Goal: Use online tool/utility: Utilize a website feature to perform a specific function

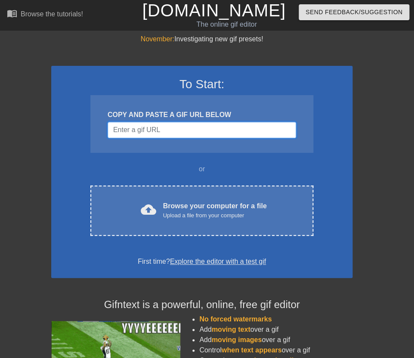
click at [129, 126] on input "Username" at bounding box center [202, 130] width 188 height 16
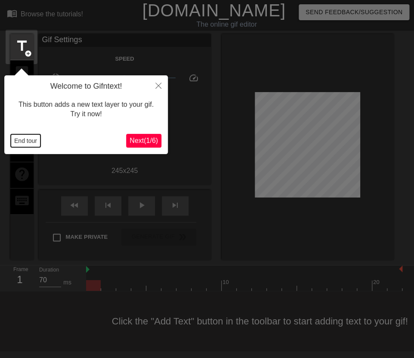
click at [36, 139] on button "End tour" at bounding box center [26, 140] width 30 height 13
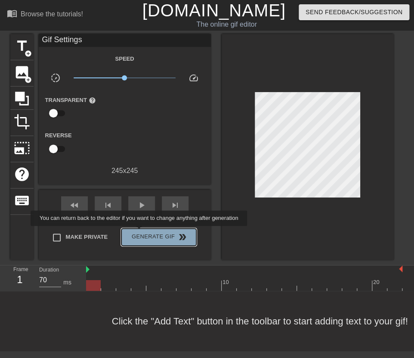
click at [145, 232] on span "Generate Gif double_arrow" at bounding box center [159, 237] width 68 height 10
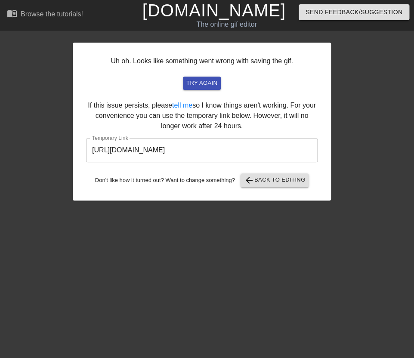
click at [194, 153] on input "https://www.gifntext.com/temp_generations/6Jp2AW1M.gif" at bounding box center [201, 150] width 231 height 24
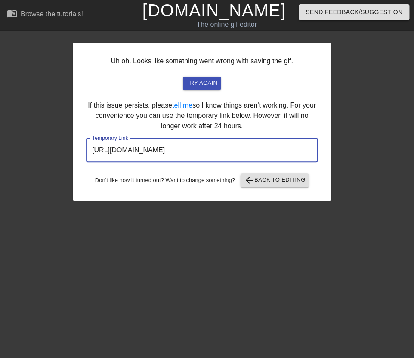
click at [194, 153] on input "https://www.gifntext.com/temp_generations/6Jp2AW1M.gif" at bounding box center [201, 150] width 231 height 24
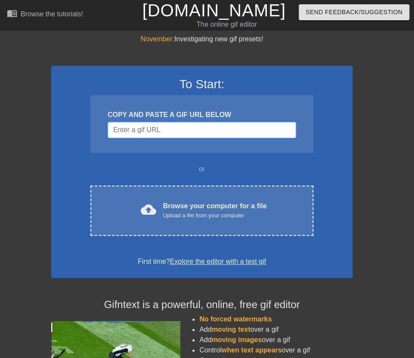
click at [173, 131] on input "Username" at bounding box center [202, 130] width 188 height 16
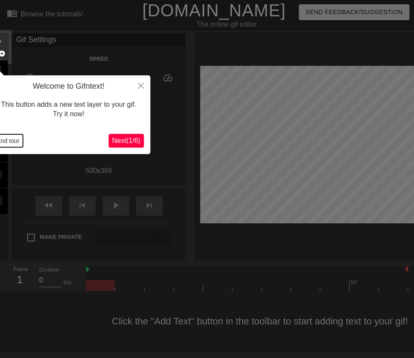
click at [8, 145] on button "End tour" at bounding box center [8, 140] width 30 height 13
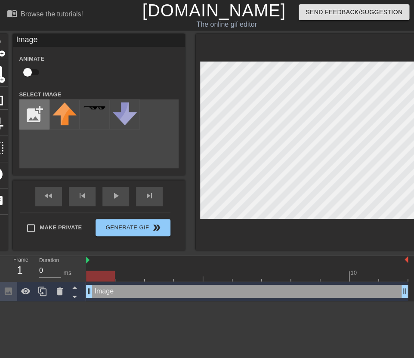
click at [33, 121] on input "file" at bounding box center [34, 114] width 29 height 29
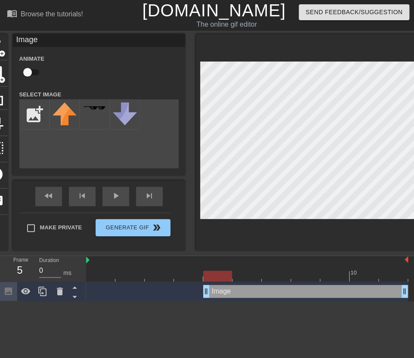
drag, startPoint x: 89, startPoint y: 295, endPoint x: 218, endPoint y: 289, distance: 128.3
click at [218, 289] on div "Image drag_handle drag_handle" at bounding box center [305, 291] width 205 height 13
click at [36, 117] on input "file" at bounding box center [34, 114] width 29 height 29
type input "C:\fakepath\Group 1000011088.png"
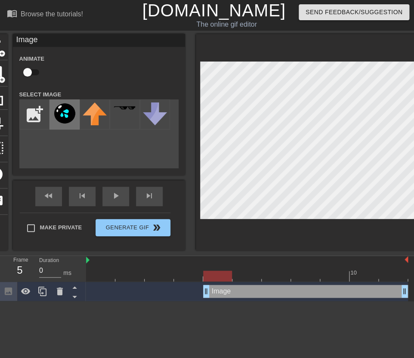
click at [68, 116] on img at bounding box center [64, 113] width 24 height 23
click at [39, 293] on icon at bounding box center [42, 290] width 8 height 9
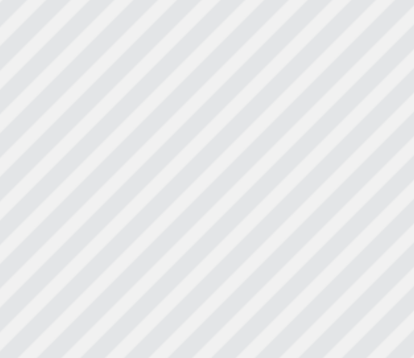
scroll to position [0, 6]
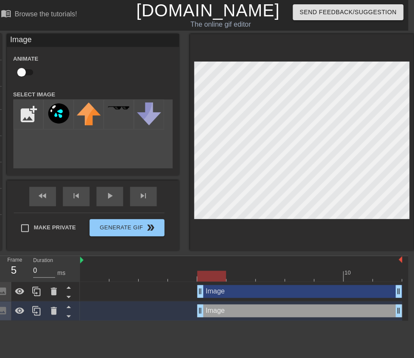
click at [26, 71] on input "checkbox" at bounding box center [21, 72] width 49 height 16
checkbox input "false"
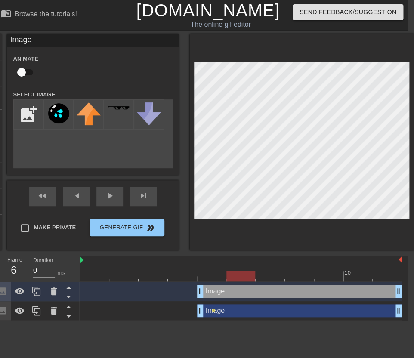
click at [237, 277] on div at bounding box center [241, 276] width 322 height 11
click at [214, 311] on div "Image drag_handle drag_handle lens" at bounding box center [241, 310] width 322 height 19
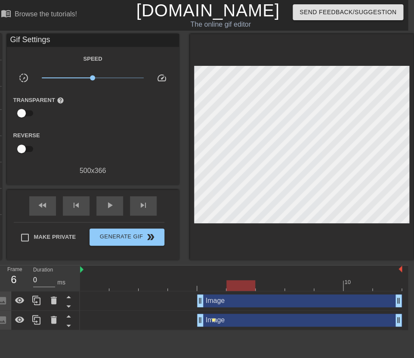
click at [215, 321] on span "lens" at bounding box center [214, 320] width 4 height 4
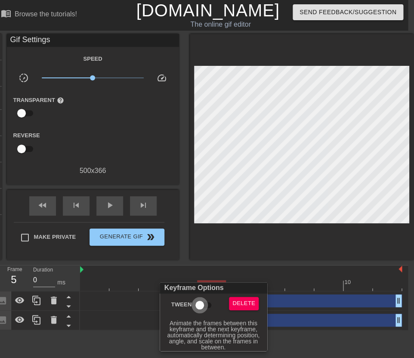
click at [204, 305] on input "Tween" at bounding box center [199, 305] width 49 height 16
checkbox input "true"
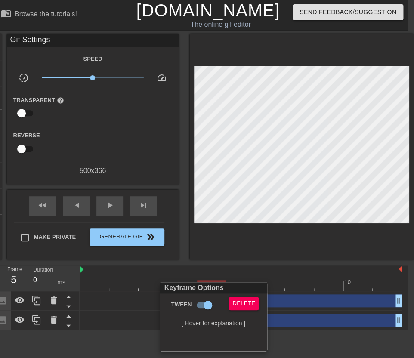
click at [236, 272] on div at bounding box center [207, 179] width 414 height 358
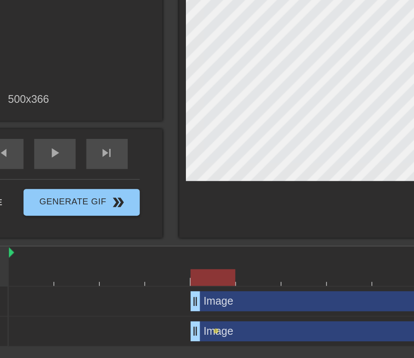
scroll to position [0, 0]
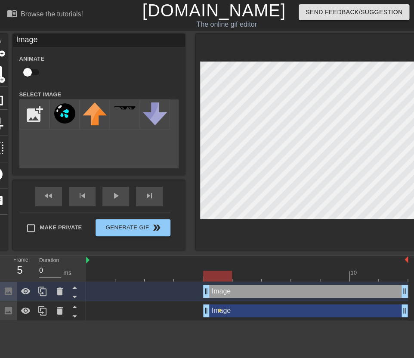
checkbox input "true"
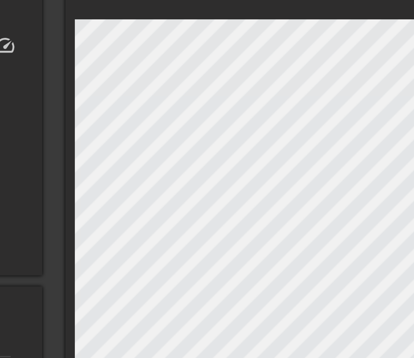
scroll to position [0, 6]
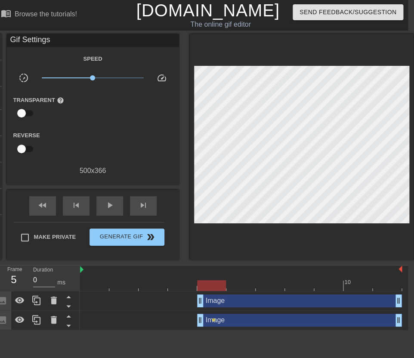
click at [209, 301] on div "Image drag_handle drag_handle" at bounding box center [299, 300] width 205 height 13
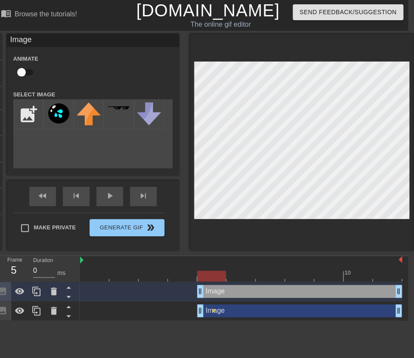
click at [210, 292] on div "Image drag_handle drag_handle" at bounding box center [299, 291] width 205 height 13
click at [236, 278] on div at bounding box center [241, 276] width 322 height 11
click at [262, 277] on div at bounding box center [241, 276] width 322 height 11
click at [295, 274] on div at bounding box center [241, 276] width 322 height 11
click at [323, 274] on div at bounding box center [241, 276] width 322 height 11
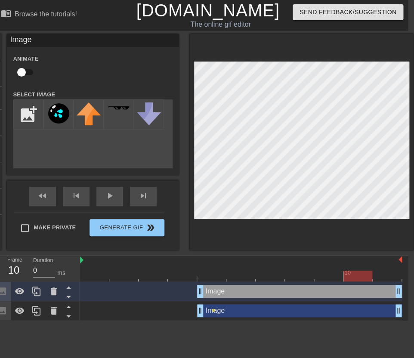
click at [351, 274] on div at bounding box center [241, 276] width 322 height 11
click at [378, 275] on div at bounding box center [241, 276] width 322 height 11
click at [113, 198] on div "play_arrow" at bounding box center [109, 196] width 27 height 19
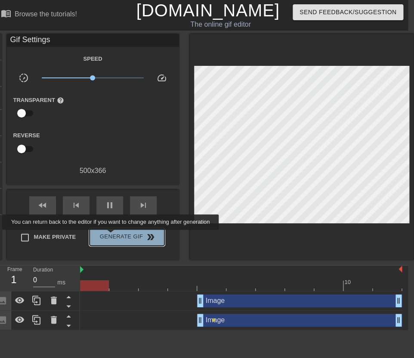
click at [116, 236] on span "Generate Gif double_arrow" at bounding box center [127, 237] width 68 height 10
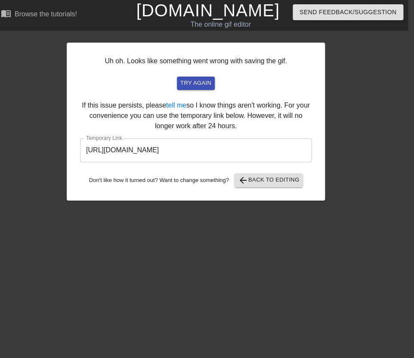
click at [161, 153] on input "https://www.gifntext.com/temp_generations/CW9FLYhi.gif" at bounding box center [195, 150] width 231 height 24
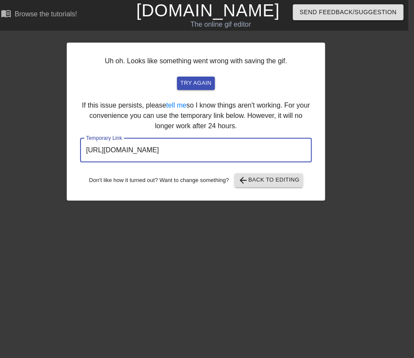
click at [161, 153] on input "https://www.gifntext.com/temp_generations/CW9FLYhi.gif" at bounding box center [195, 150] width 231 height 24
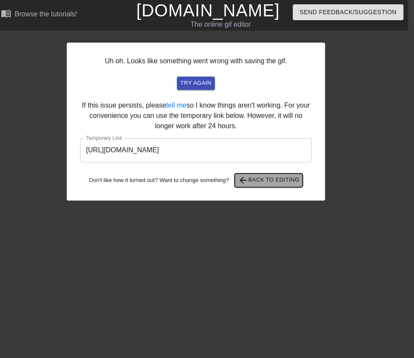
click at [253, 177] on span "arrow_back Back to Editing" at bounding box center [269, 180] width 62 height 10
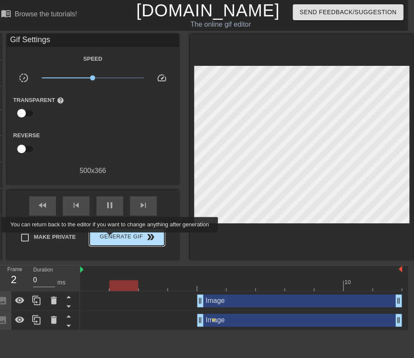
click at [115, 238] on span "Generate Gif double_arrow" at bounding box center [127, 237] width 68 height 10
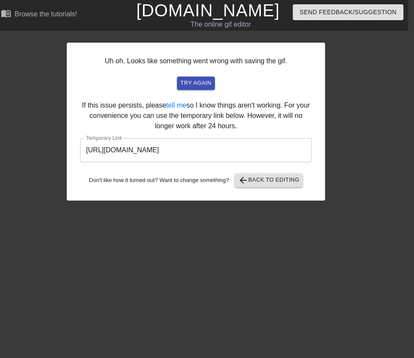
click at [194, 153] on input "https://www.gifntext.com/temp_generations/ECwUMl1h.gif" at bounding box center [195, 150] width 231 height 24
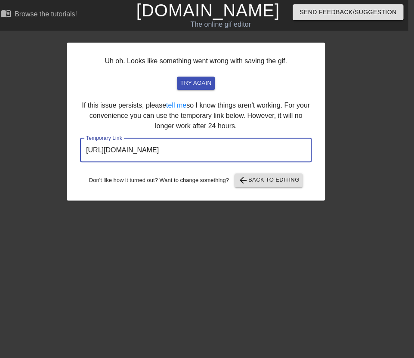
click at [194, 153] on input "https://www.gifntext.com/temp_generations/ECwUMl1h.gif" at bounding box center [195, 150] width 231 height 24
click at [246, 180] on span "arrow_back" at bounding box center [243, 180] width 10 height 10
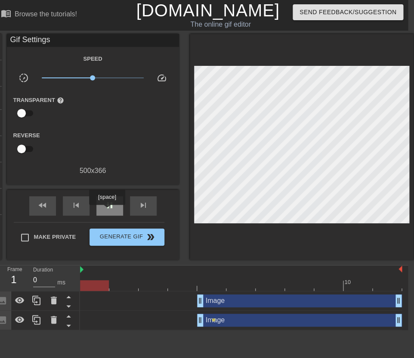
click at [108, 211] on div "pause" at bounding box center [109, 205] width 27 height 19
click at [214, 320] on span "lens" at bounding box center [214, 320] width 4 height 4
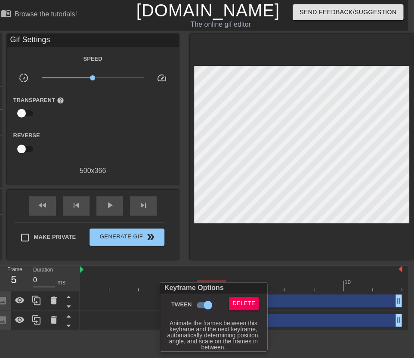
click at [208, 306] on input "Tween" at bounding box center [207, 305] width 49 height 16
checkbox input "false"
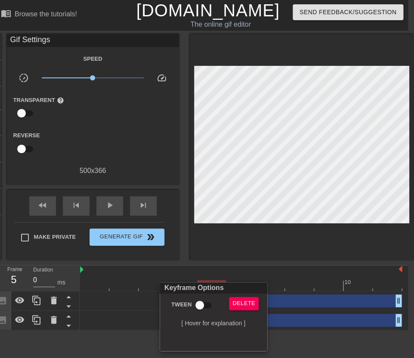
click at [237, 262] on div at bounding box center [207, 179] width 414 height 358
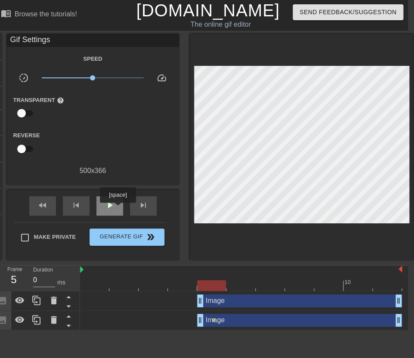
click at [119, 208] on div "play_arrow" at bounding box center [109, 205] width 27 height 19
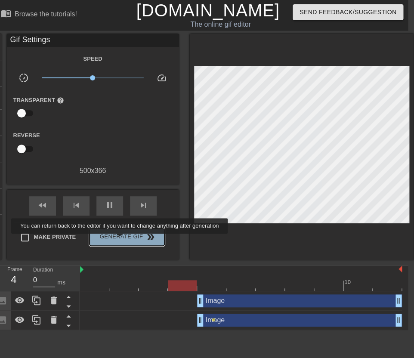
click at [125, 240] on span "Generate Gif double_arrow" at bounding box center [127, 237] width 68 height 10
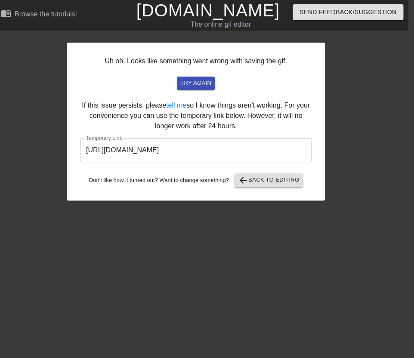
click at [160, 148] on input "https://www.gifntext.com/temp_generations/EbeNtj3e.gif" at bounding box center [195, 150] width 231 height 24
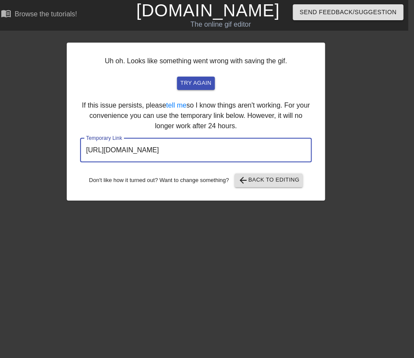
click at [160, 148] on input "https://www.gifntext.com/temp_generations/EbeNtj3e.gif" at bounding box center [195, 150] width 231 height 24
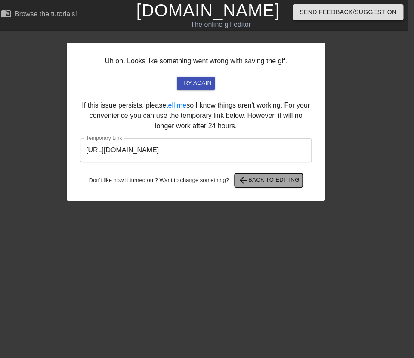
click at [267, 175] on span "arrow_back Back to Editing" at bounding box center [269, 180] width 62 height 10
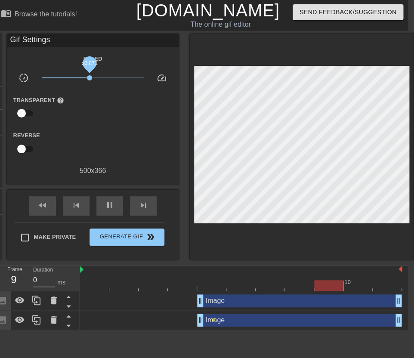
click at [89, 79] on span "x0.871" at bounding box center [89, 77] width 5 height 5
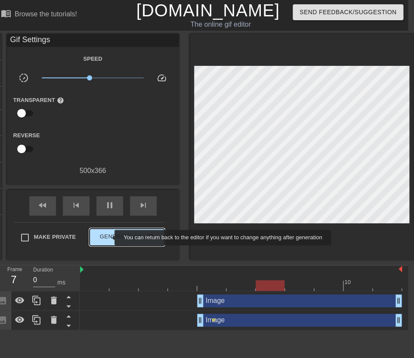
click at [109, 237] on span "Generate Gif double_arrow" at bounding box center [127, 237] width 68 height 10
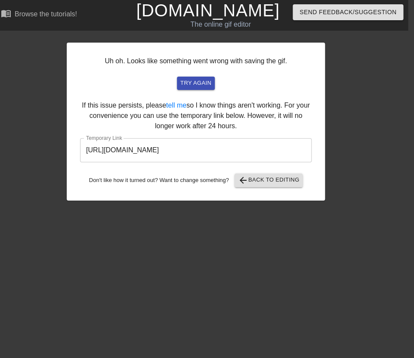
click at [170, 147] on input "https://www.gifntext.com/temp_generations/K6D7pUz3.gif" at bounding box center [195, 150] width 231 height 24
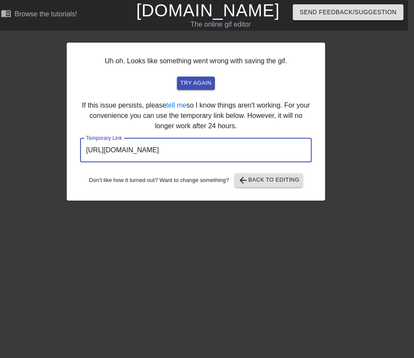
click at [170, 147] on input "https://www.gifntext.com/temp_generations/K6D7pUz3.gif" at bounding box center [195, 150] width 231 height 24
click at [259, 183] on span "arrow_back Back to Editing" at bounding box center [269, 180] width 62 height 10
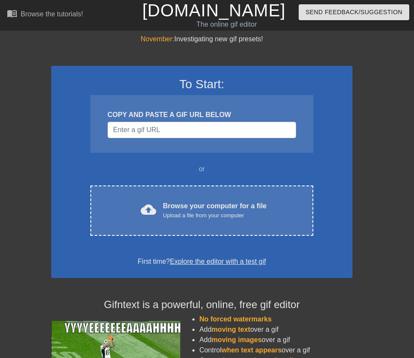
scroll to position [0, 6]
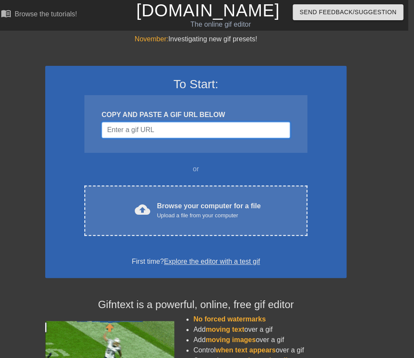
click at [154, 137] on input "Username" at bounding box center [196, 130] width 188 height 16
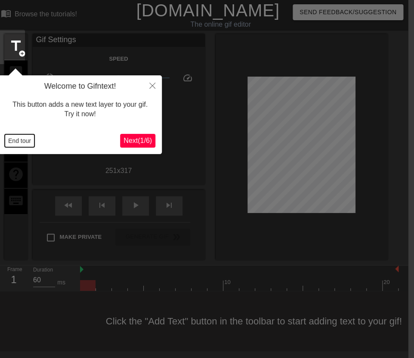
click at [29, 140] on button "End tour" at bounding box center [20, 140] width 30 height 13
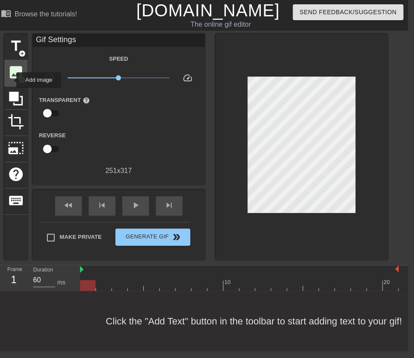
click at [10, 78] on span "image" at bounding box center [16, 72] width 16 height 16
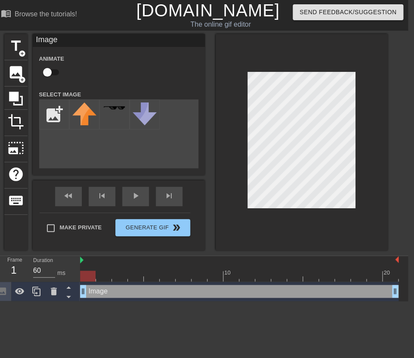
click at [49, 74] on input "checkbox" at bounding box center [47, 72] width 49 height 16
checkbox input "true"
click at [52, 112] on input "file" at bounding box center [54, 114] width 29 height 29
type input "C:\fakepath\IMG_1079 1 (3).png"
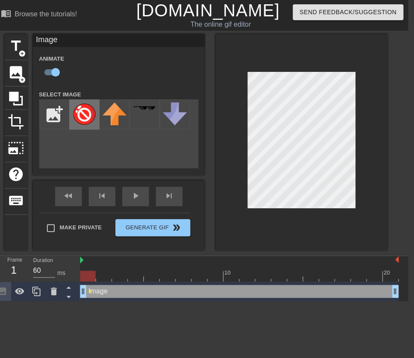
click at [88, 116] on img at bounding box center [84, 113] width 24 height 23
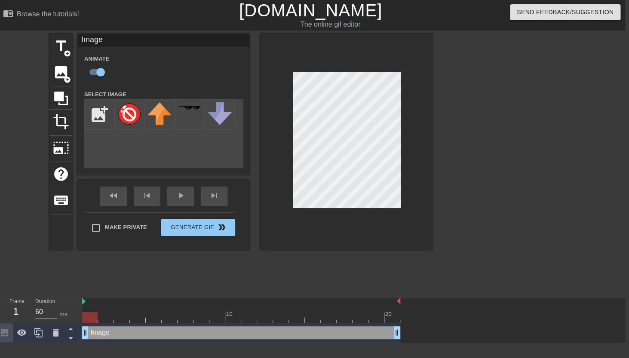
scroll to position [0, 2]
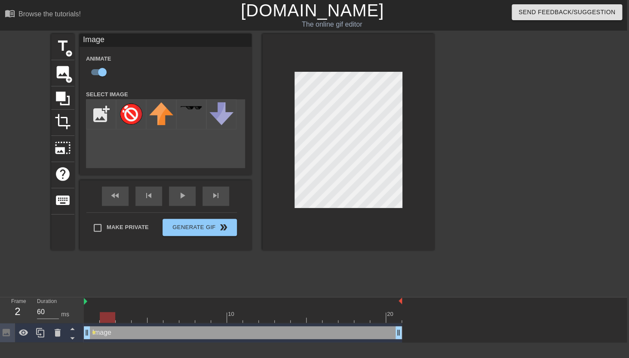
click at [110, 317] on div at bounding box center [243, 317] width 318 height 11
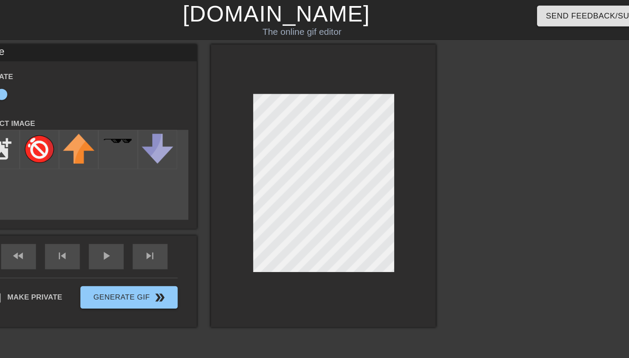
scroll to position [0, 6]
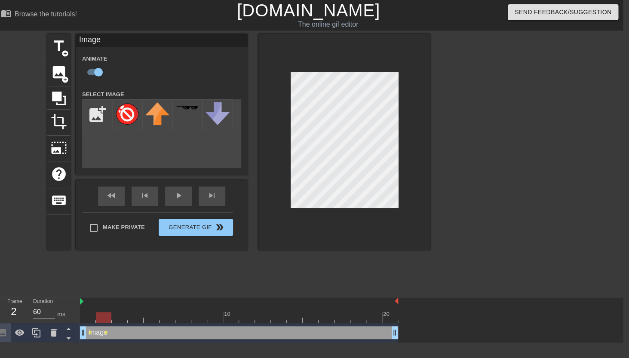
click at [120, 319] on div at bounding box center [239, 317] width 318 height 11
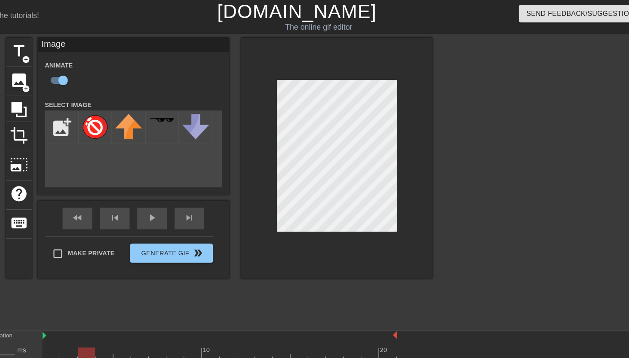
scroll to position [0, 6]
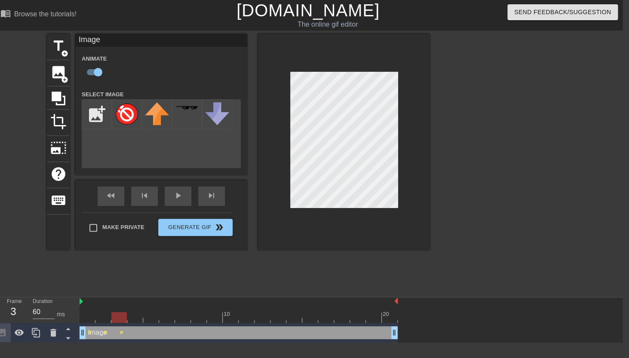
click at [136, 320] on div at bounding box center [239, 317] width 318 height 11
click at [153, 318] on div at bounding box center [239, 317] width 318 height 11
click at [165, 321] on div at bounding box center [239, 317] width 318 height 11
click at [184, 317] on div at bounding box center [239, 317] width 318 height 11
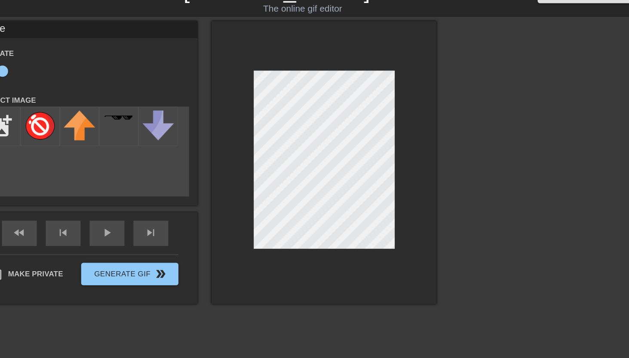
scroll to position [0, 6]
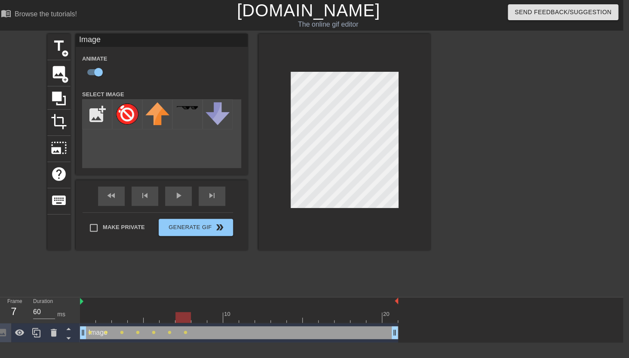
click at [200, 319] on div at bounding box center [239, 317] width 318 height 11
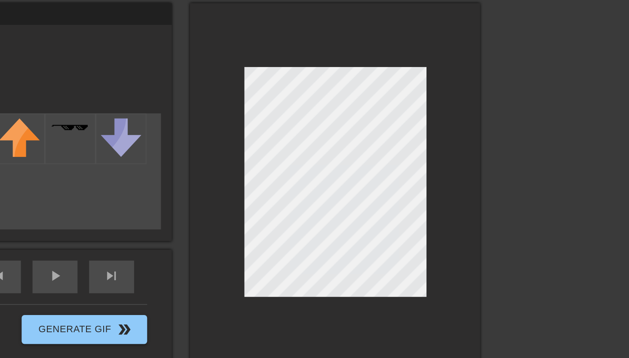
click at [327, 65] on div at bounding box center [345, 142] width 172 height 216
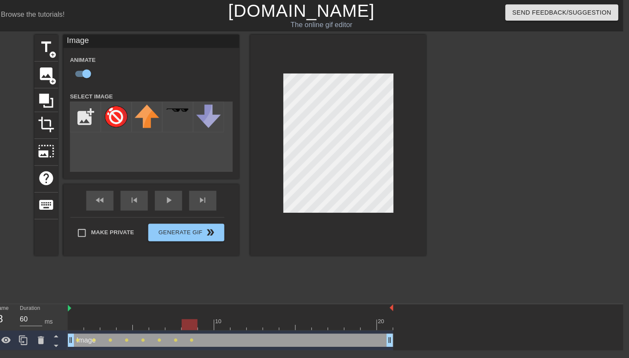
click at [215, 321] on div at bounding box center [239, 317] width 318 height 11
click at [230, 319] on div at bounding box center [239, 317] width 318 height 11
click at [245, 317] on div at bounding box center [239, 317] width 318 height 11
click at [260, 317] on div at bounding box center [239, 317] width 318 height 11
click at [275, 318] on div at bounding box center [239, 317] width 318 height 11
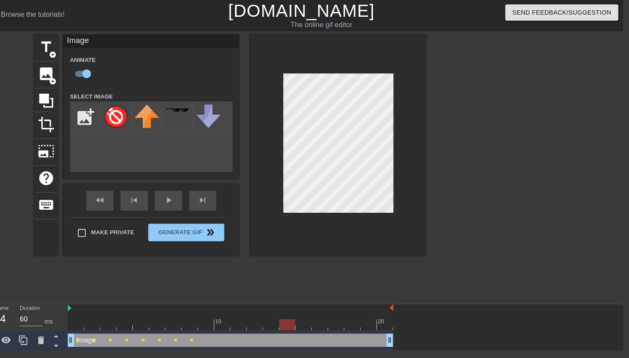
click at [294, 318] on div at bounding box center [239, 317] width 318 height 11
click at [307, 318] on div at bounding box center [239, 317] width 318 height 11
click at [324, 319] on div at bounding box center [239, 317] width 318 height 11
click at [342, 319] on div at bounding box center [239, 317] width 318 height 11
click at [358, 316] on div at bounding box center [239, 317] width 318 height 11
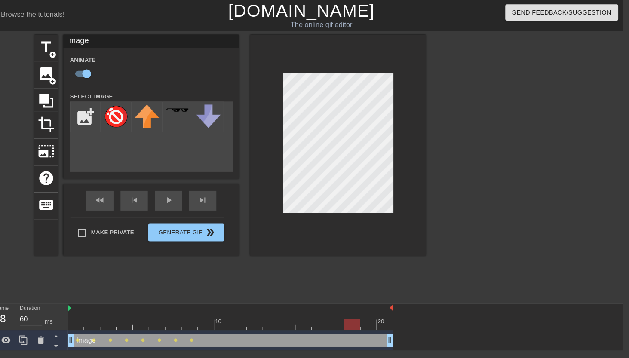
click at [372, 316] on div at bounding box center [239, 317] width 318 height 11
click at [385, 319] on div at bounding box center [239, 317] width 318 height 11
click at [177, 200] on span "play_arrow" at bounding box center [178, 196] width 10 height 10
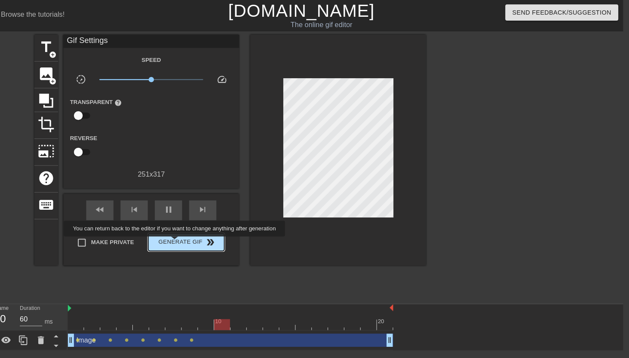
click at [190, 237] on span "Generate Gif double_arrow" at bounding box center [196, 237] width 68 height 10
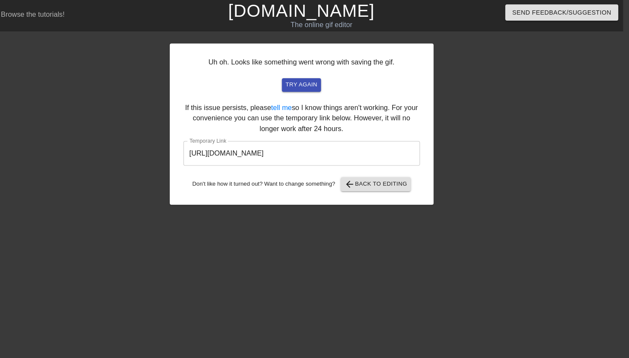
click at [265, 154] on input "https://www.gifntext.com/temp_generations/7VURifXR.gif" at bounding box center [308, 150] width 231 height 24
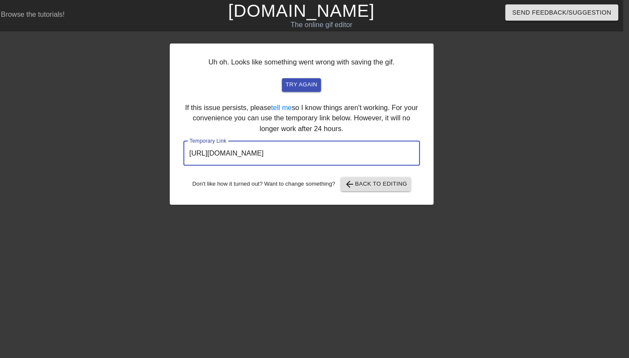
click at [265, 154] on input "https://www.gifntext.com/temp_generations/7VURifXR.gif" at bounding box center [308, 150] width 231 height 24
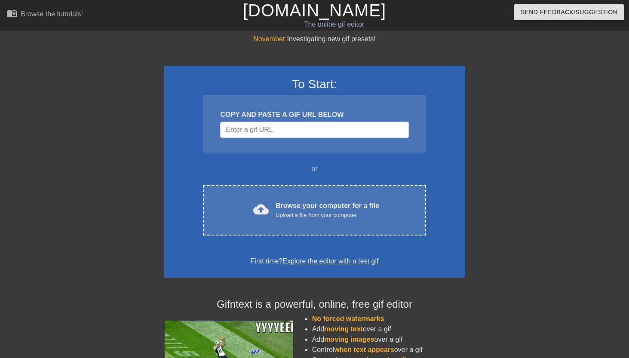
scroll to position [0, 6]
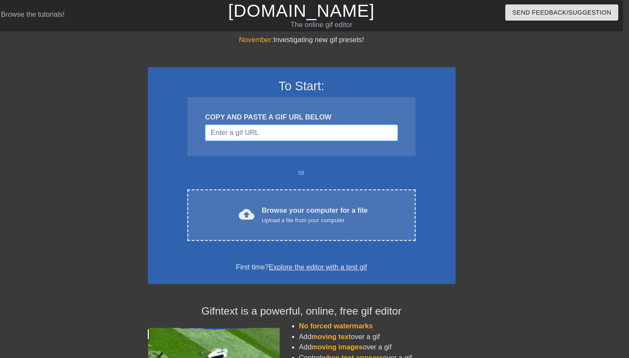
click at [281, 129] on input "Username" at bounding box center [308, 130] width 188 height 16
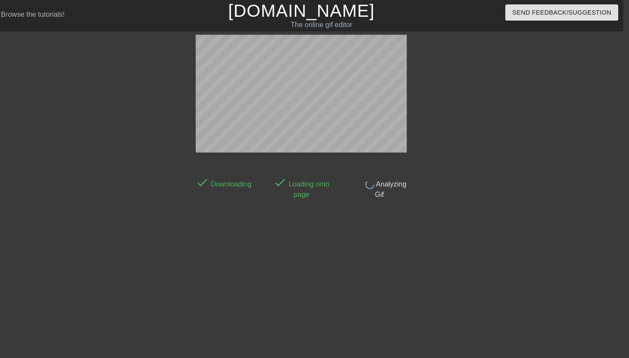
scroll to position [21, 6]
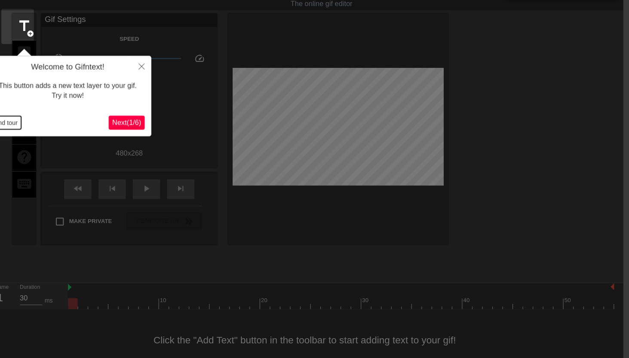
click at [25, 118] on button "End tour" at bounding box center [20, 120] width 30 height 13
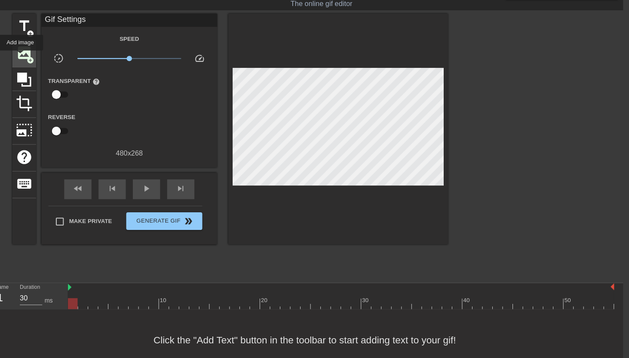
click at [34, 55] on span "image" at bounding box center [37, 51] width 16 height 16
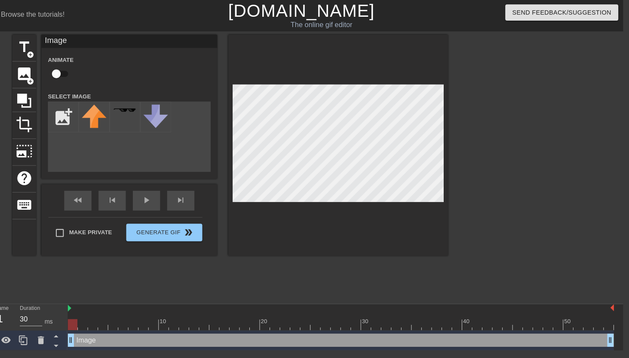
click at [69, 74] on input "checkbox" at bounding box center [68, 72] width 49 height 16
checkbox input "true"
click at [70, 111] on input "file" at bounding box center [75, 114] width 29 height 29
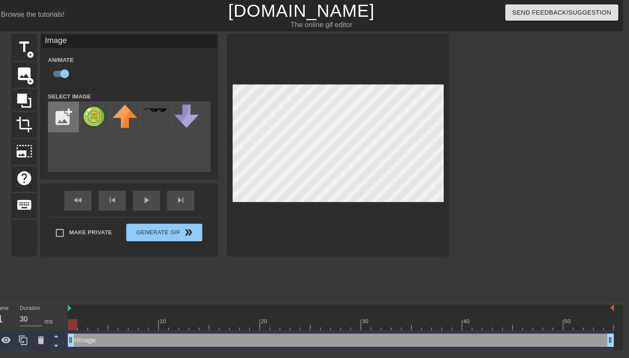
click at [73, 118] on input "file" at bounding box center [75, 114] width 29 height 29
type input "C:\fakepath\Group 1000011069 (2).png"
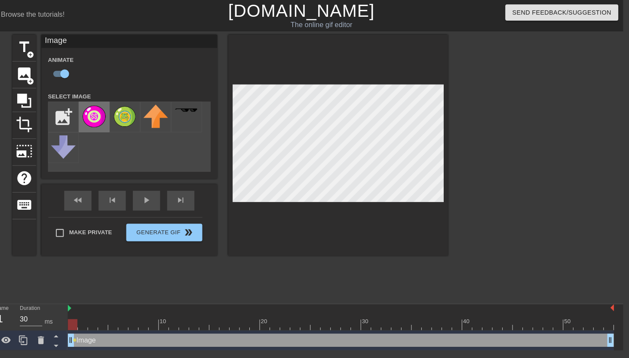
click at [111, 119] on img at bounding box center [106, 113] width 24 height 23
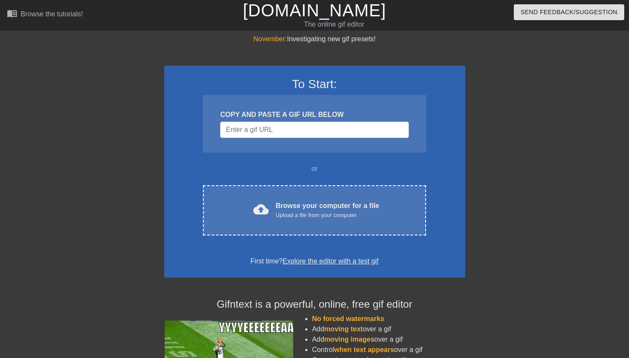
scroll to position [0, 6]
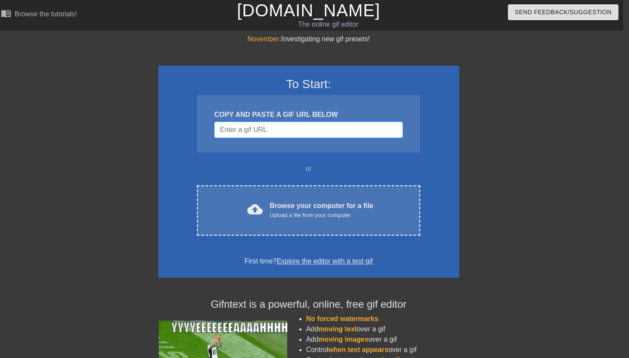
click at [229, 133] on input "Username" at bounding box center [308, 130] width 188 height 16
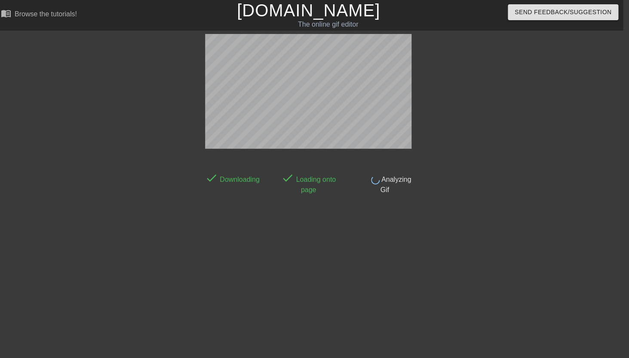
scroll to position [21, 6]
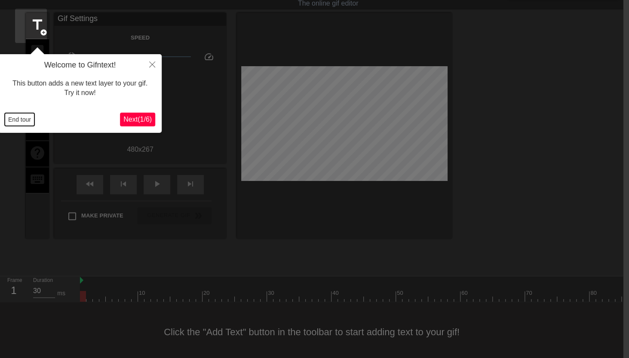
click at [27, 118] on button "End tour" at bounding box center [20, 119] width 30 height 13
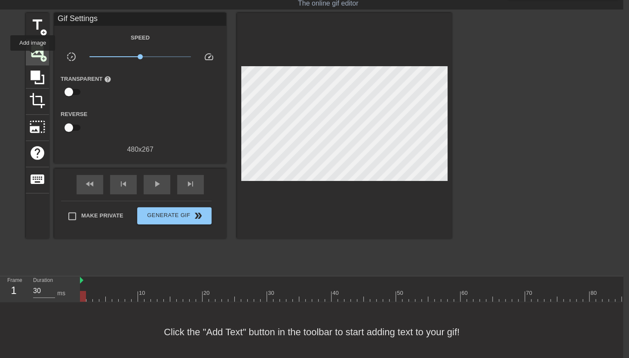
click at [33, 57] on span "image" at bounding box center [37, 51] width 16 height 16
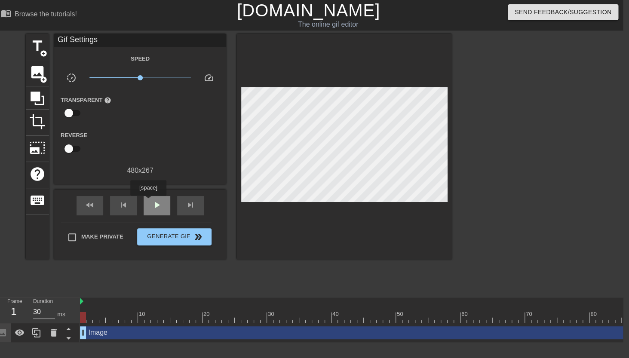
click at [149, 202] on div "play_arrow" at bounding box center [157, 205] width 27 height 19
click at [149, 202] on div "pause" at bounding box center [157, 205] width 27 height 19
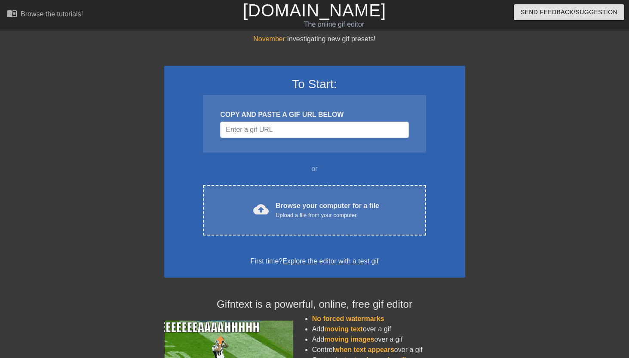
scroll to position [0, 6]
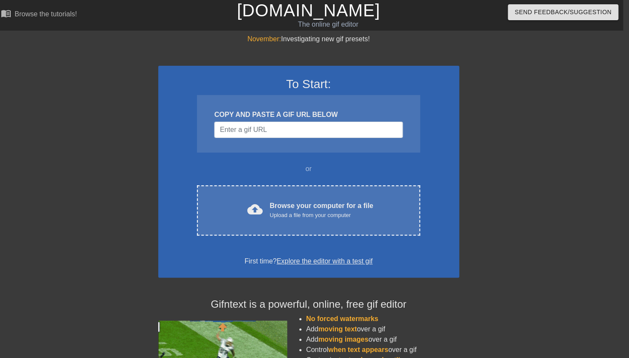
click at [245, 138] on div "COPY AND PASTE A GIF URL BELOW" at bounding box center [308, 124] width 223 height 58
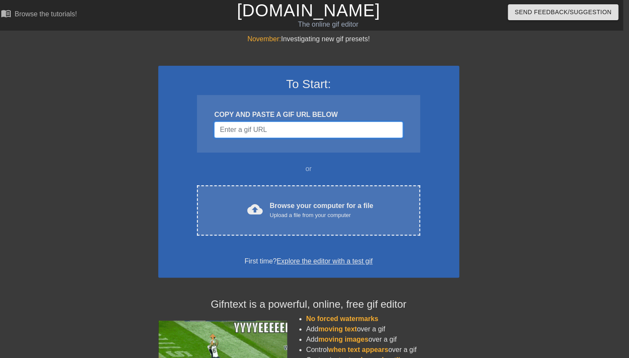
click at [243, 134] on input "Username" at bounding box center [308, 130] width 188 height 16
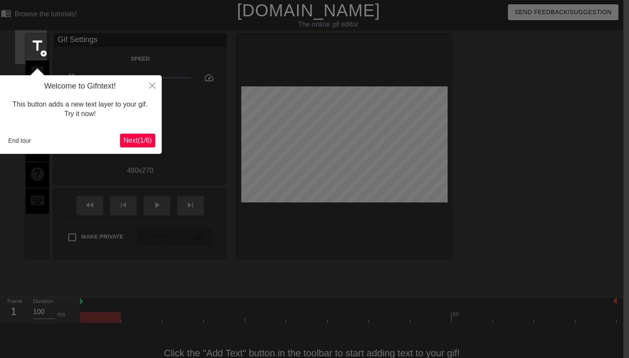
scroll to position [21, 6]
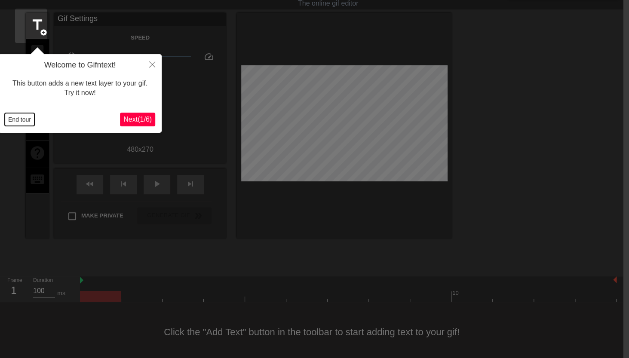
click at [23, 115] on button "End tour" at bounding box center [20, 119] width 30 height 13
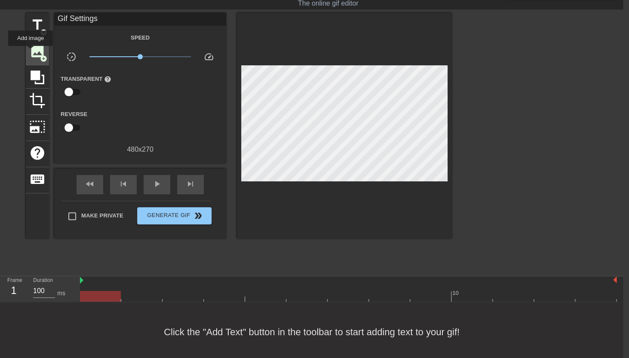
click at [32, 52] on span "image" at bounding box center [37, 51] width 16 height 16
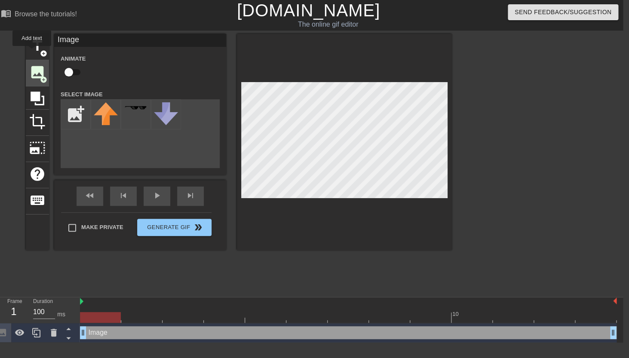
scroll to position [0, 6]
click at [78, 71] on input "checkbox" at bounding box center [68, 72] width 49 height 16
checkbox input "true"
click at [74, 118] on input "file" at bounding box center [75, 114] width 29 height 29
type input "C:\fakepath\Group 1000011071 (1).png"
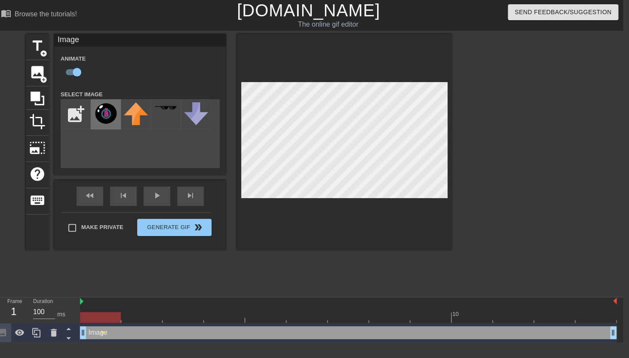
click at [106, 120] on img at bounding box center [106, 113] width 24 height 23
click at [40, 335] on icon at bounding box center [36, 332] width 8 height 9
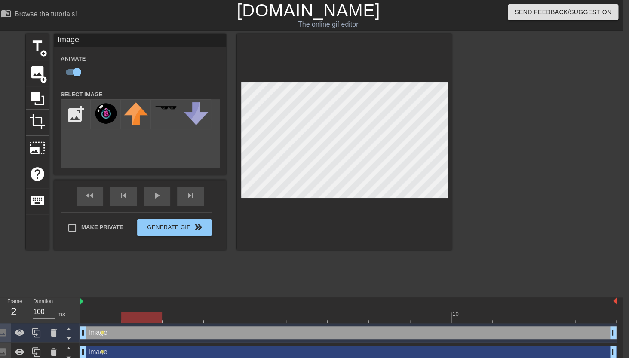
click at [137, 319] on div at bounding box center [348, 317] width 537 height 11
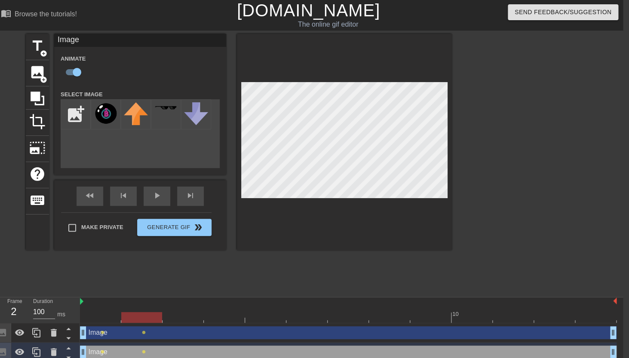
scroll to position [6, 6]
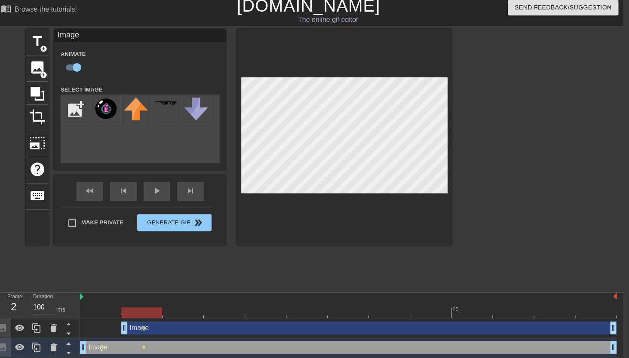
drag, startPoint x: 85, startPoint y: 327, endPoint x: 113, endPoint y: 329, distance: 28.0
click at [113, 329] on div "Image drag_handle drag_handle lens" at bounding box center [348, 328] width 537 height 13
drag, startPoint x: 83, startPoint y: 350, endPoint x: 117, endPoint y: 348, distance: 33.2
click at [117, 348] on div "Image drag_handle drag_handle lens" at bounding box center [348, 347] width 537 height 13
click at [181, 313] on div at bounding box center [348, 313] width 537 height 11
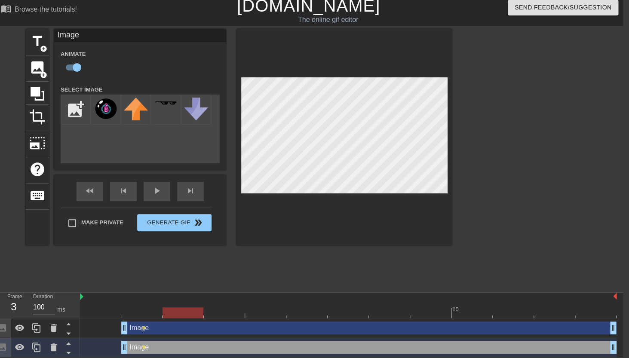
click at [231, 305] on div at bounding box center [224, 307] width 41 height 11
click at [176, 315] on div at bounding box center [348, 313] width 537 height 11
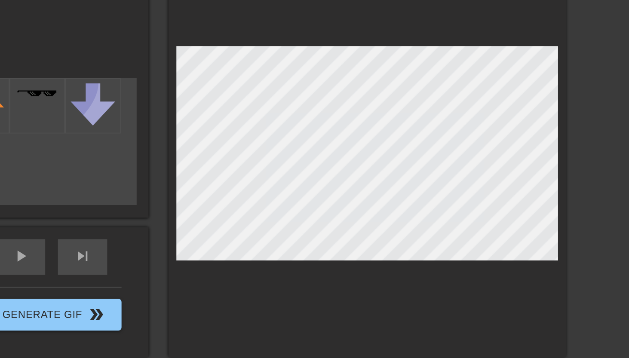
scroll to position [0, 6]
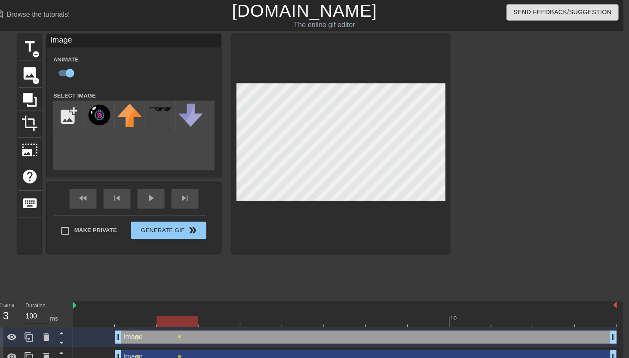
click at [224, 317] on div at bounding box center [348, 317] width 537 height 11
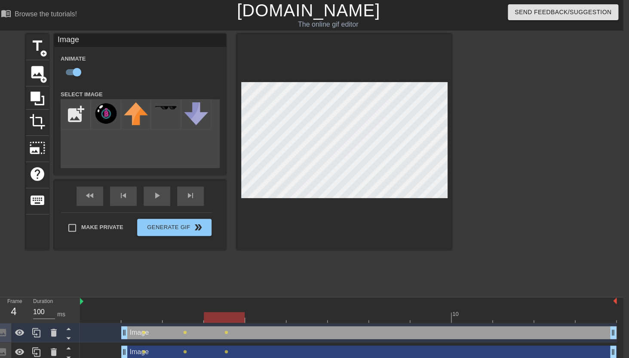
click at [266, 320] on div at bounding box center [348, 317] width 537 height 11
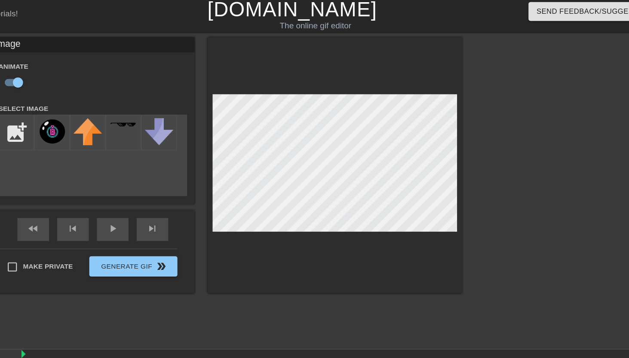
scroll to position [0, 6]
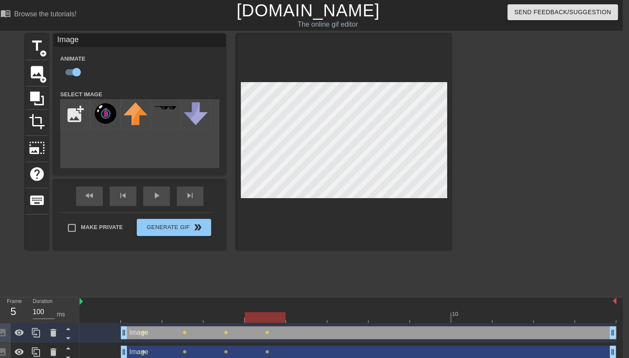
click at [311, 313] on div at bounding box center [348, 317] width 537 height 11
click at [352, 314] on div at bounding box center [348, 317] width 537 height 11
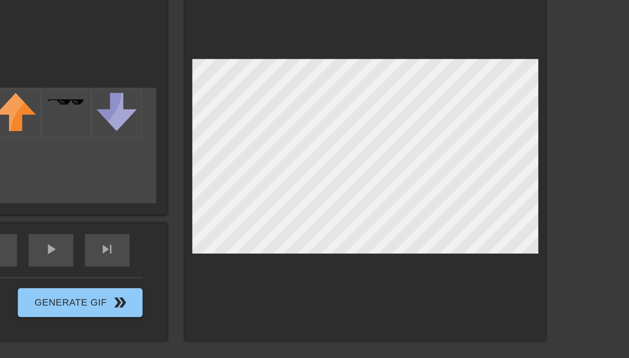
scroll to position [0, 0]
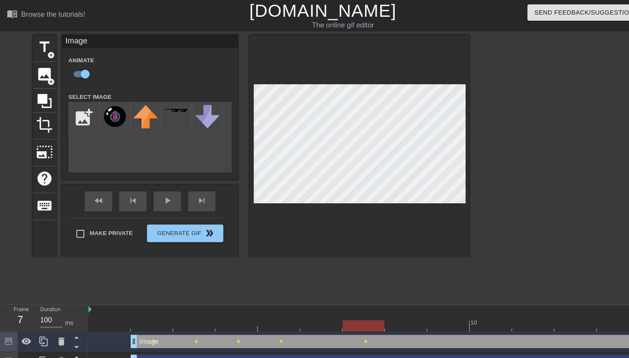
click at [394, 320] on div at bounding box center [354, 317] width 537 height 11
click at [438, 313] on div at bounding box center [354, 317] width 537 height 11
click at [474, 314] on div at bounding box center [354, 317] width 537 height 11
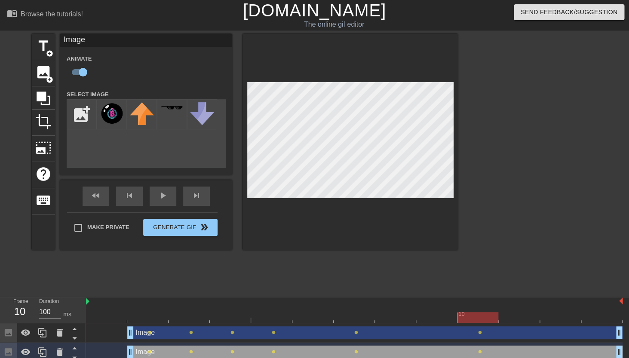
click at [512, 318] on div at bounding box center [354, 317] width 537 height 11
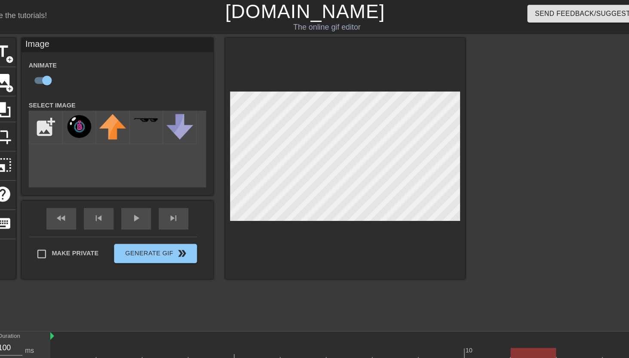
scroll to position [0, 3]
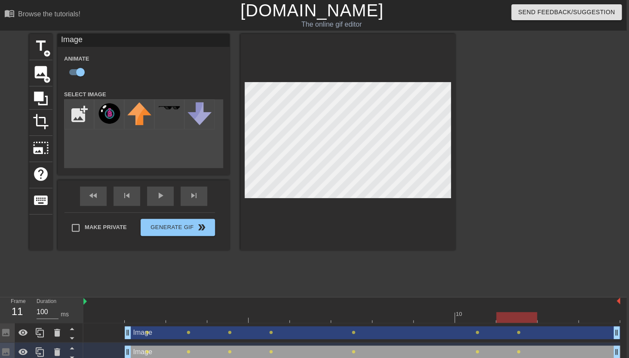
click at [551, 313] on div at bounding box center [351, 317] width 537 height 11
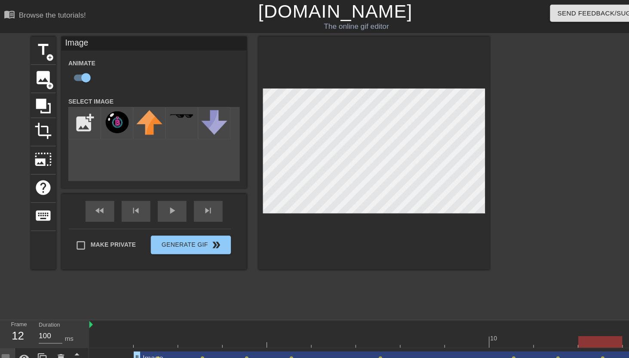
scroll to position [0, 0]
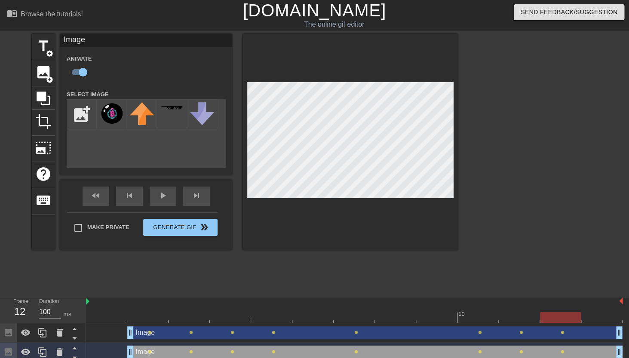
click at [592, 314] on div at bounding box center [354, 317] width 537 height 11
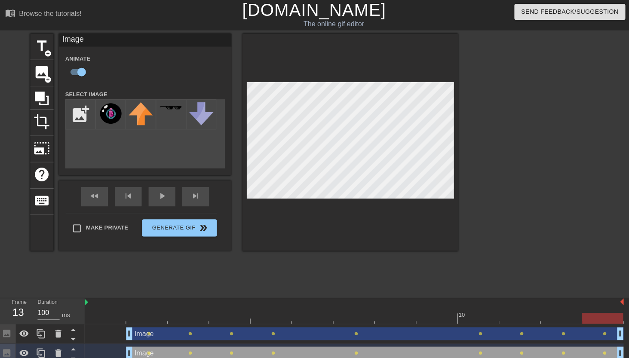
scroll to position [0, 6]
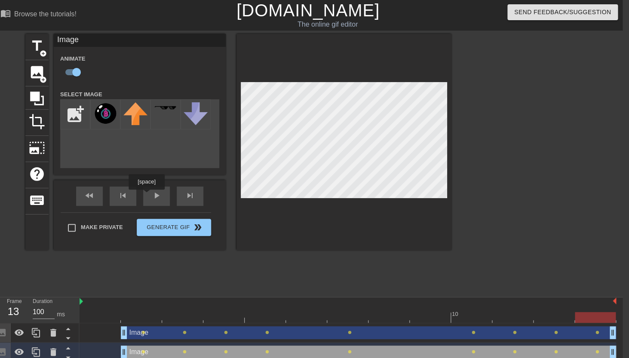
click at [148, 196] on div "fast_rewind skip_previous play_arrow skip_next" at bounding box center [140, 196] width 140 height 32
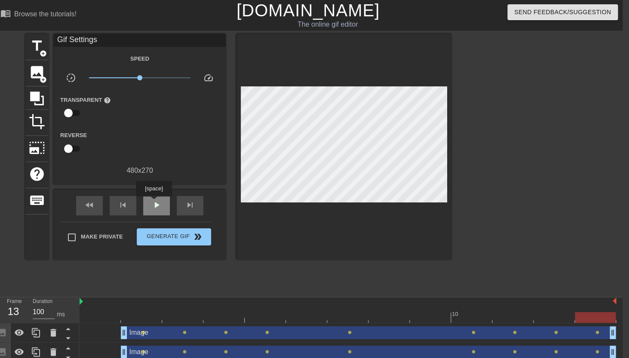
click at [155, 203] on span "play_arrow" at bounding box center [156, 205] width 10 height 10
click at [155, 203] on span "pause" at bounding box center [156, 205] width 10 height 10
click at [155, 203] on span "play_arrow" at bounding box center [156, 205] width 10 height 10
click at [155, 203] on span "pause" at bounding box center [156, 205] width 10 height 10
click at [474, 332] on span "lens" at bounding box center [474, 333] width 4 height 4
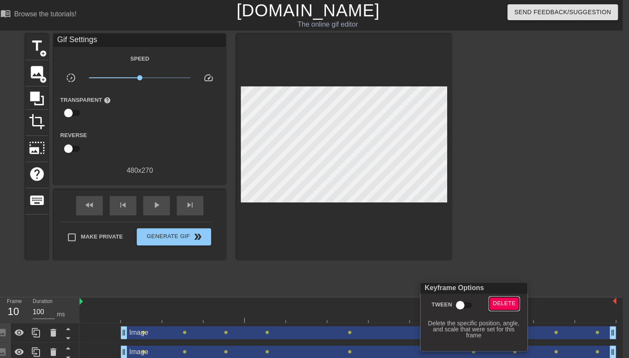
click at [499, 307] on span "Delete" at bounding box center [504, 304] width 23 height 10
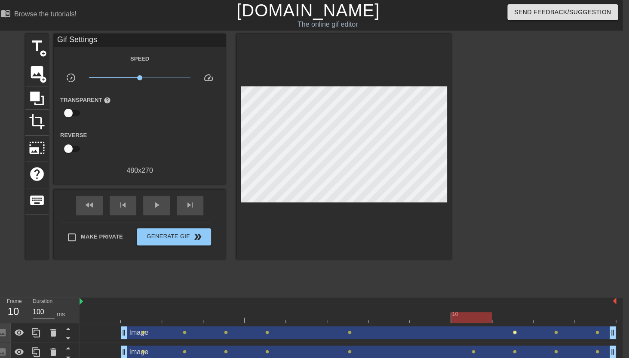
click at [517, 333] on span "lens" at bounding box center [515, 333] width 4 height 4
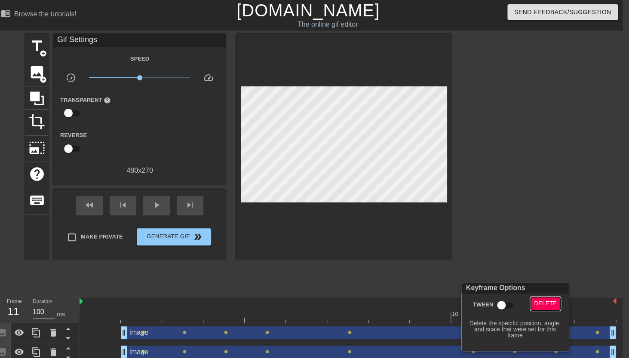
click at [538, 306] on span "Delete" at bounding box center [545, 304] width 23 height 10
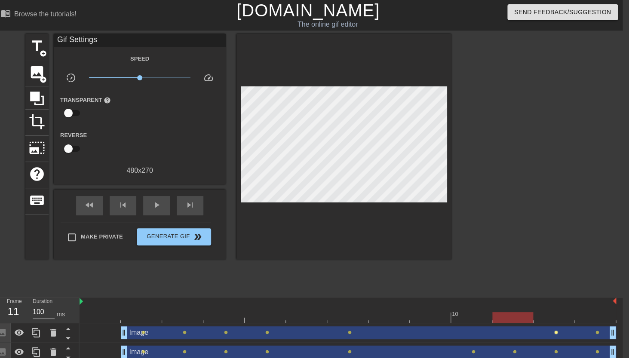
click at [558, 334] on span "lens" at bounding box center [556, 333] width 4 height 4
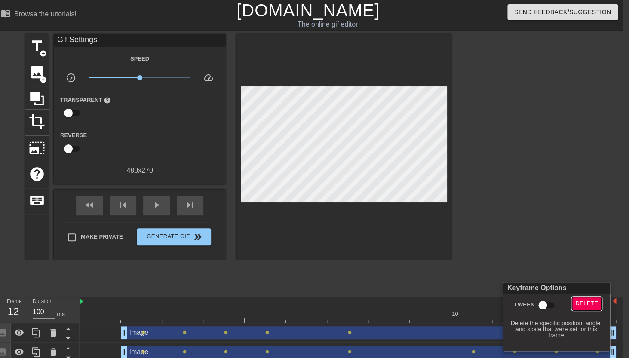
click at [579, 307] on span "Delete" at bounding box center [587, 304] width 23 height 10
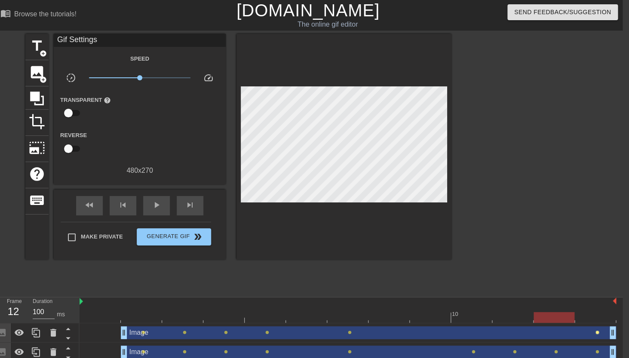
click at [597, 334] on span "lens" at bounding box center [598, 333] width 4 height 4
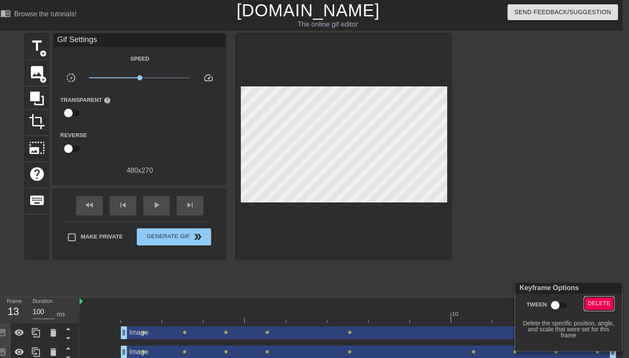
click at [592, 305] on span "Delete" at bounding box center [599, 304] width 23 height 10
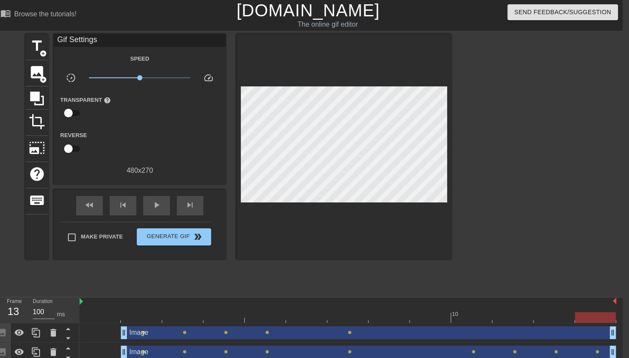
scroll to position [6, 6]
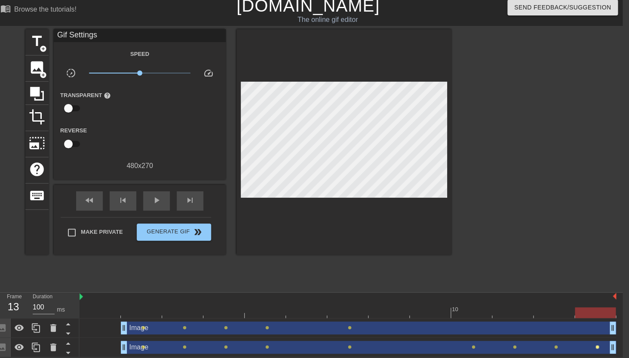
click at [598, 347] on span "lens" at bounding box center [598, 347] width 4 height 4
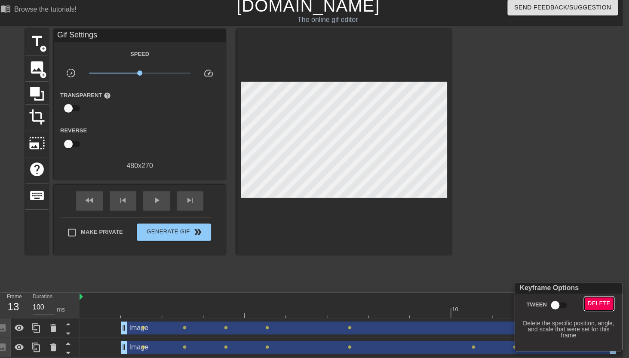
click at [597, 301] on span "Delete" at bounding box center [599, 304] width 23 height 10
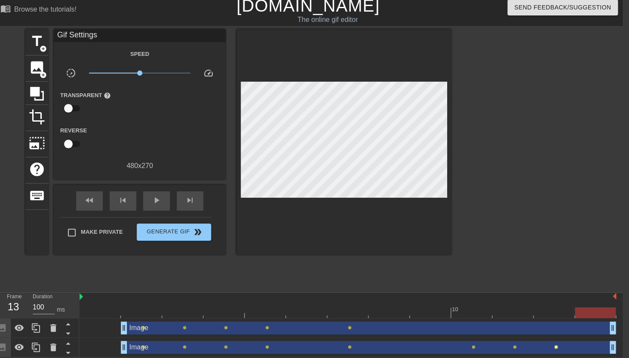
click at [557, 347] on span "lens" at bounding box center [556, 347] width 4 height 4
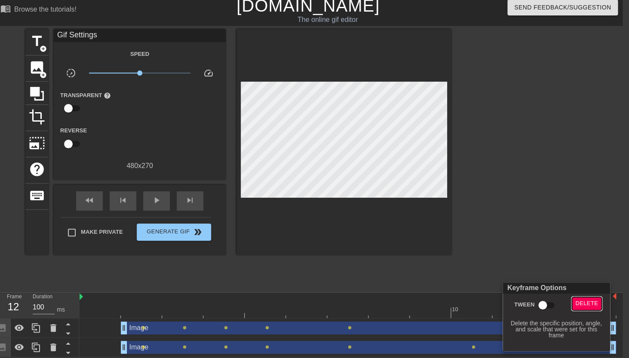
click at [581, 306] on span "Delete" at bounding box center [587, 304] width 23 height 10
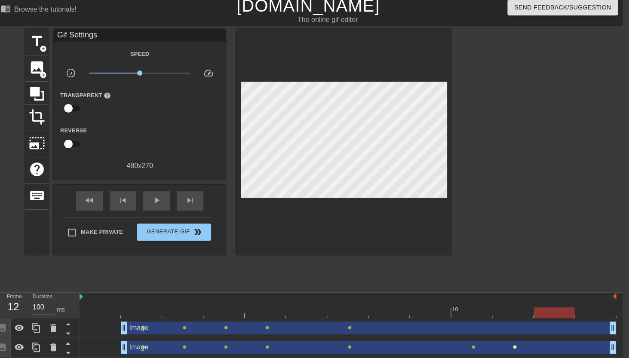
click at [515, 348] on span "lens" at bounding box center [515, 347] width 4 height 4
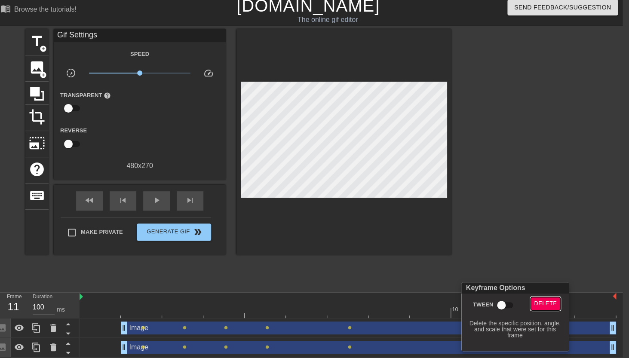
click at [543, 309] on button "Delete" at bounding box center [546, 303] width 30 height 13
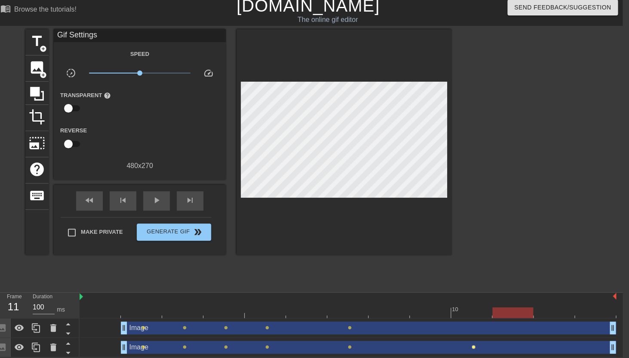
click at [475, 347] on span "lens" at bounding box center [474, 347] width 4 height 4
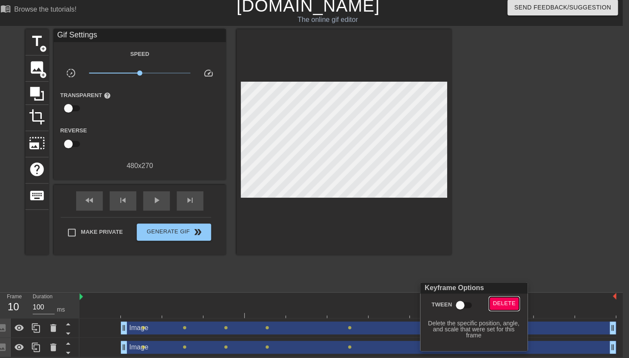
click at [501, 305] on span "Delete" at bounding box center [504, 304] width 23 height 10
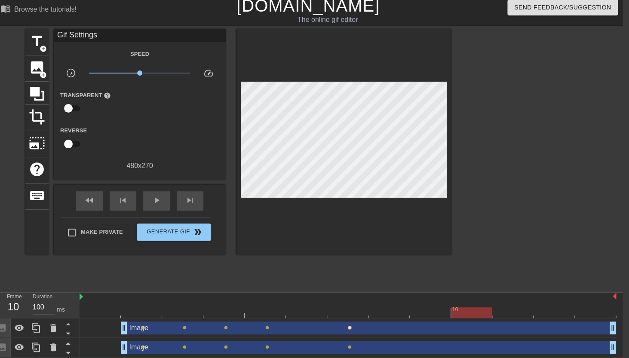
click at [351, 328] on span "lens" at bounding box center [350, 328] width 4 height 4
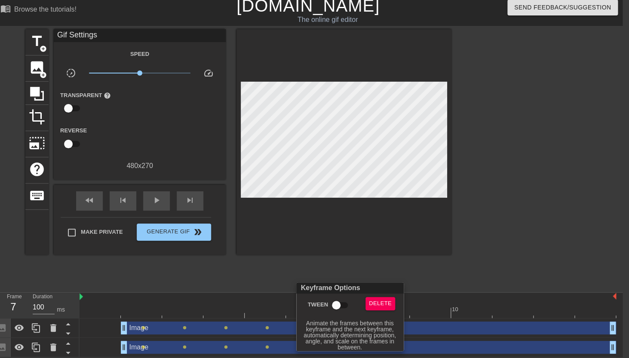
click at [345, 305] on input "Tween" at bounding box center [336, 305] width 49 height 16
checkbox input "true"
click at [406, 273] on div at bounding box center [314, 179] width 629 height 358
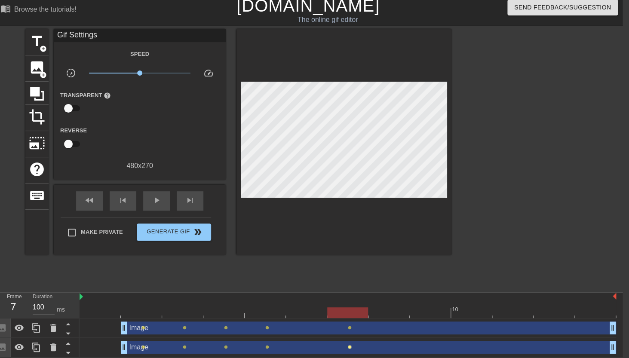
click at [351, 348] on span "lens" at bounding box center [350, 347] width 4 height 4
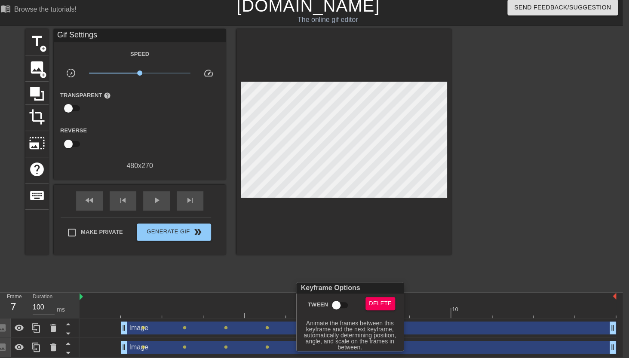
click at [341, 306] on input "Tween" at bounding box center [336, 305] width 49 height 16
checkbox input "true"
click at [382, 271] on div at bounding box center [314, 179] width 629 height 358
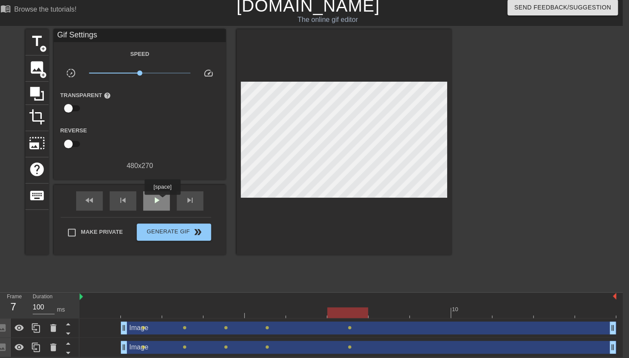
click at [163, 201] on div "play_arrow" at bounding box center [156, 200] width 27 height 19
click at [156, 197] on span "pause" at bounding box center [156, 200] width 10 height 10
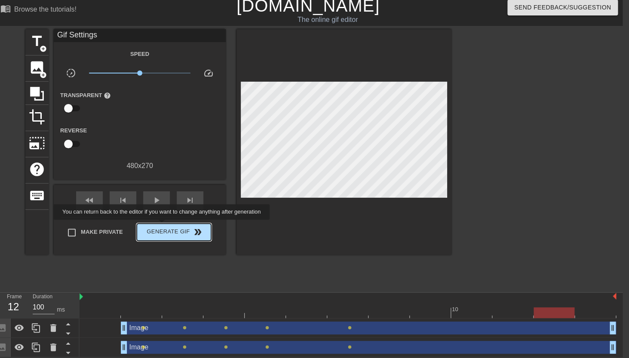
click at [167, 227] on span "Generate Gif double_arrow" at bounding box center [174, 232] width 68 height 10
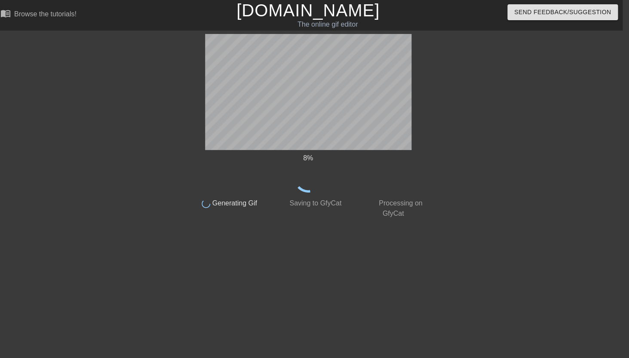
scroll to position [0, 6]
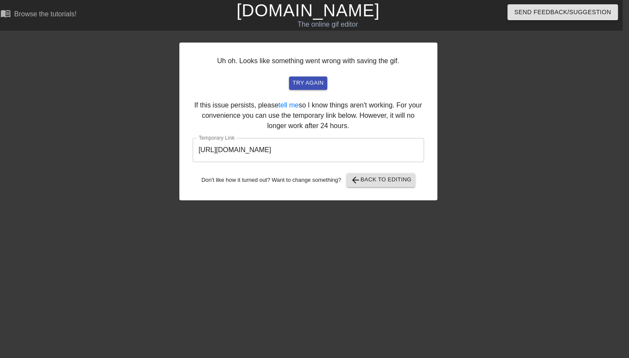
click at [251, 152] on input "[URL][DOMAIN_NAME]" at bounding box center [308, 150] width 231 height 24
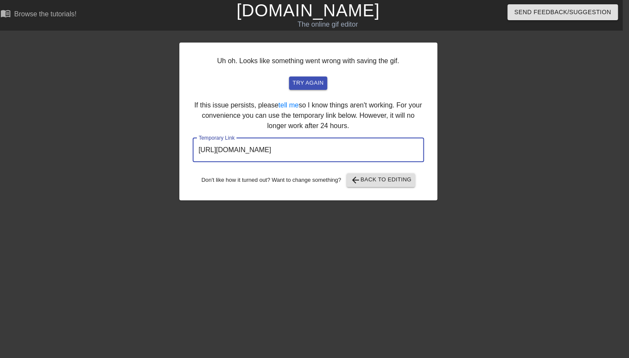
click at [251, 152] on input "[URL][DOMAIN_NAME]" at bounding box center [308, 150] width 231 height 24
